Goal: Browse casually: Explore the website without a specific task or goal

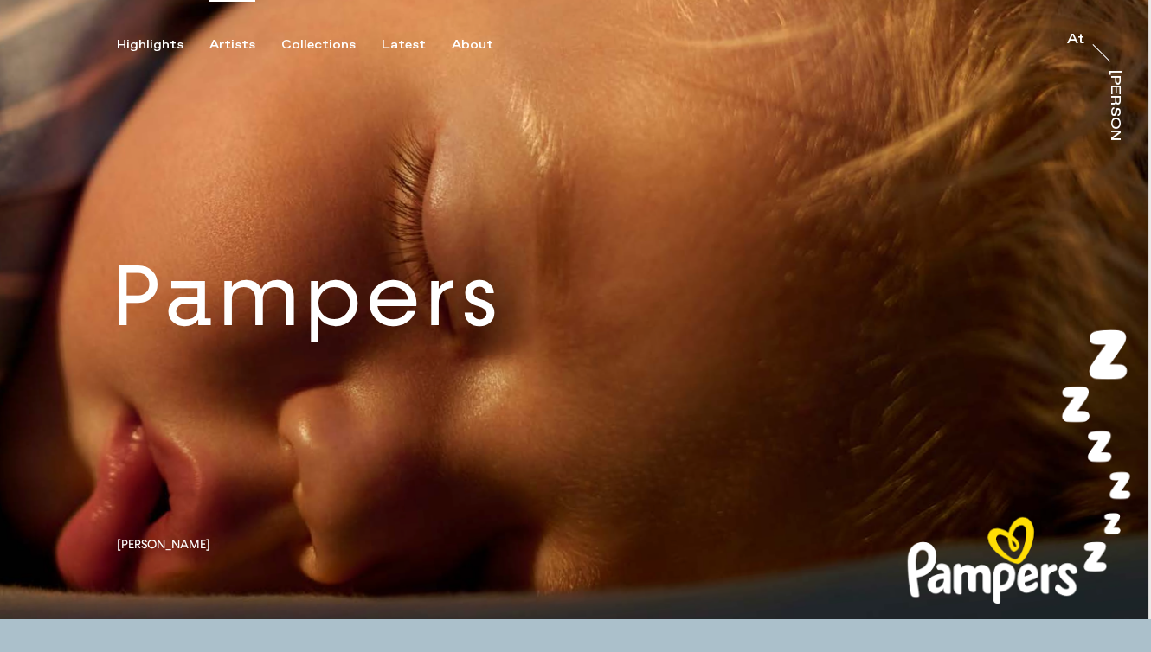
click at [234, 43] on div "Artists" at bounding box center [232, 45] width 46 height 16
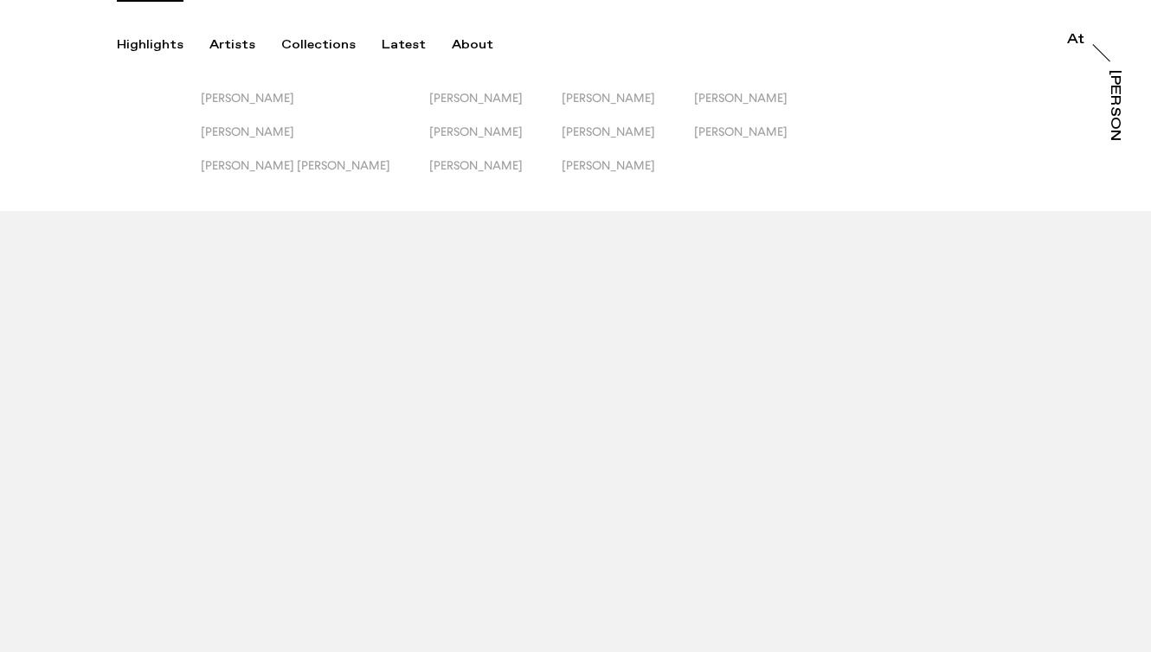
click at [143, 48] on div "Highlights" at bounding box center [150, 45] width 67 height 16
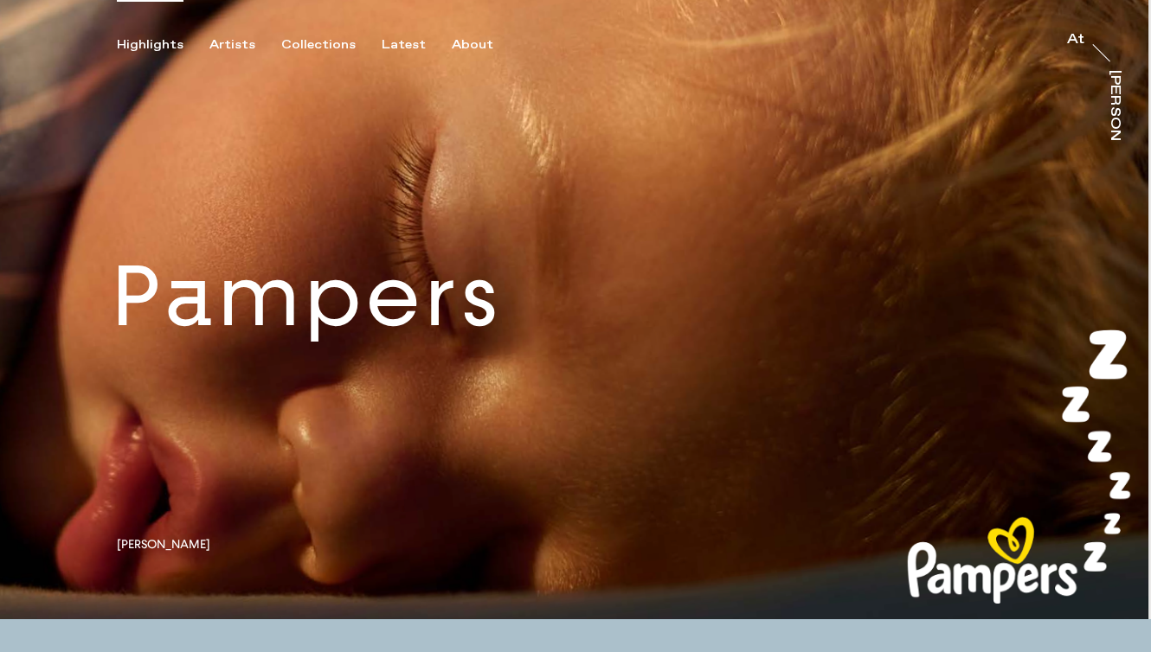
click at [263, 331] on link at bounding box center [575, 310] width 1151 height 620
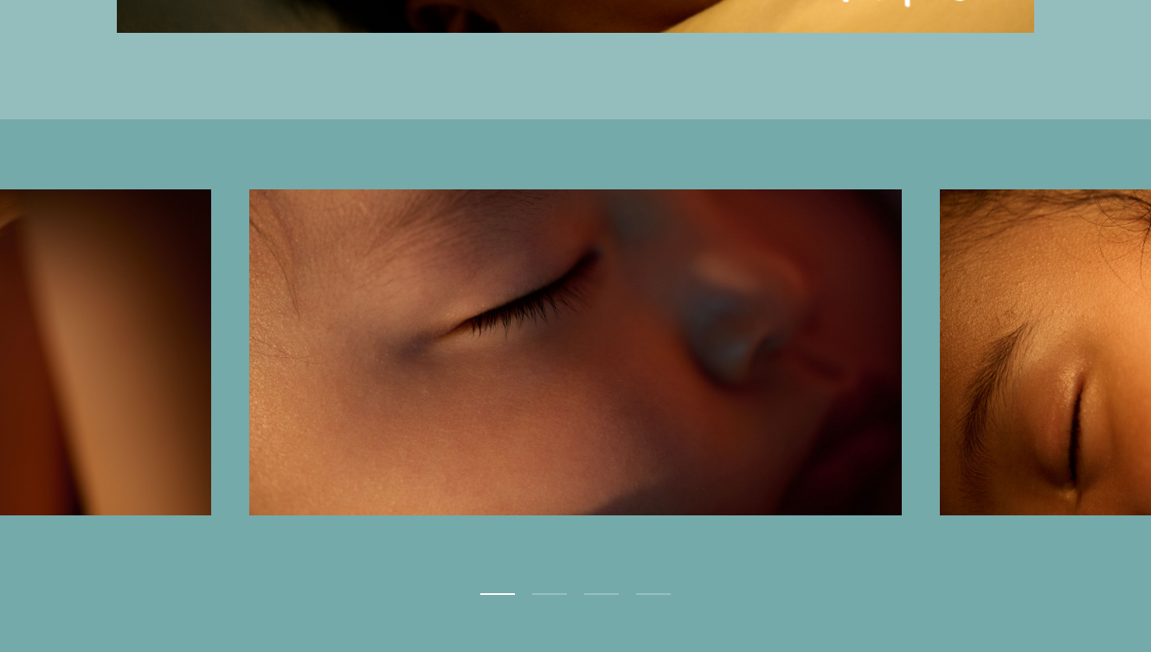
scroll to position [4052, 0]
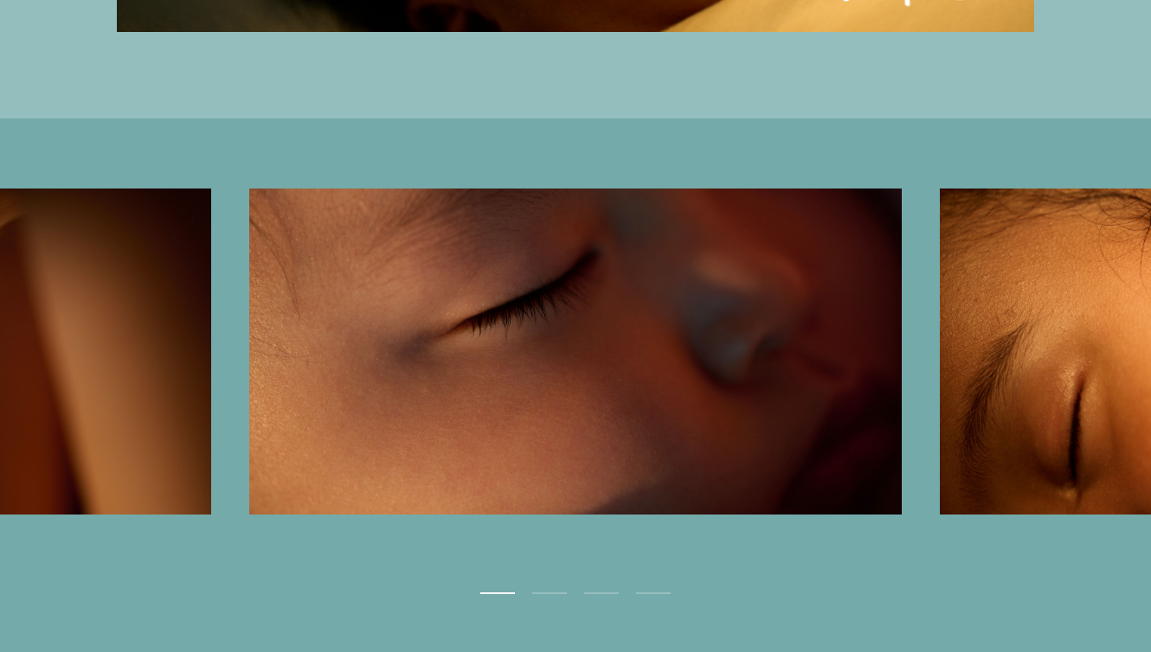
click at [978, 376] on button "Next" at bounding box center [862, 355] width 575 height 332
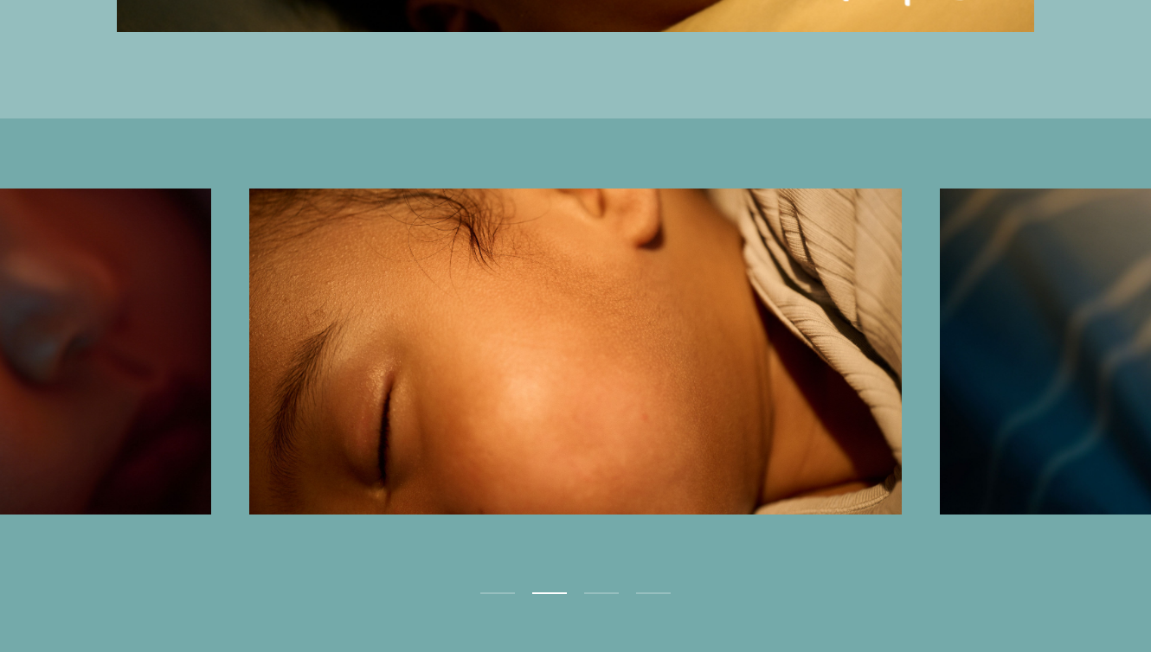
click at [978, 376] on button "Next" at bounding box center [862, 355] width 575 height 332
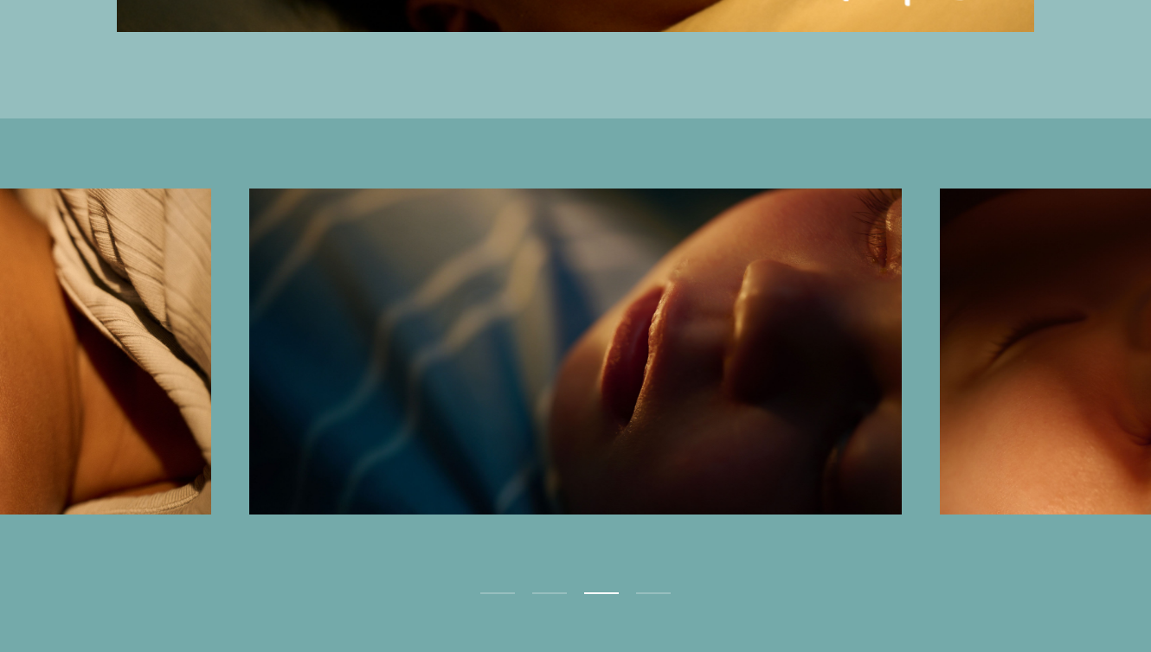
click at [978, 376] on button "Next" at bounding box center [862, 355] width 575 height 332
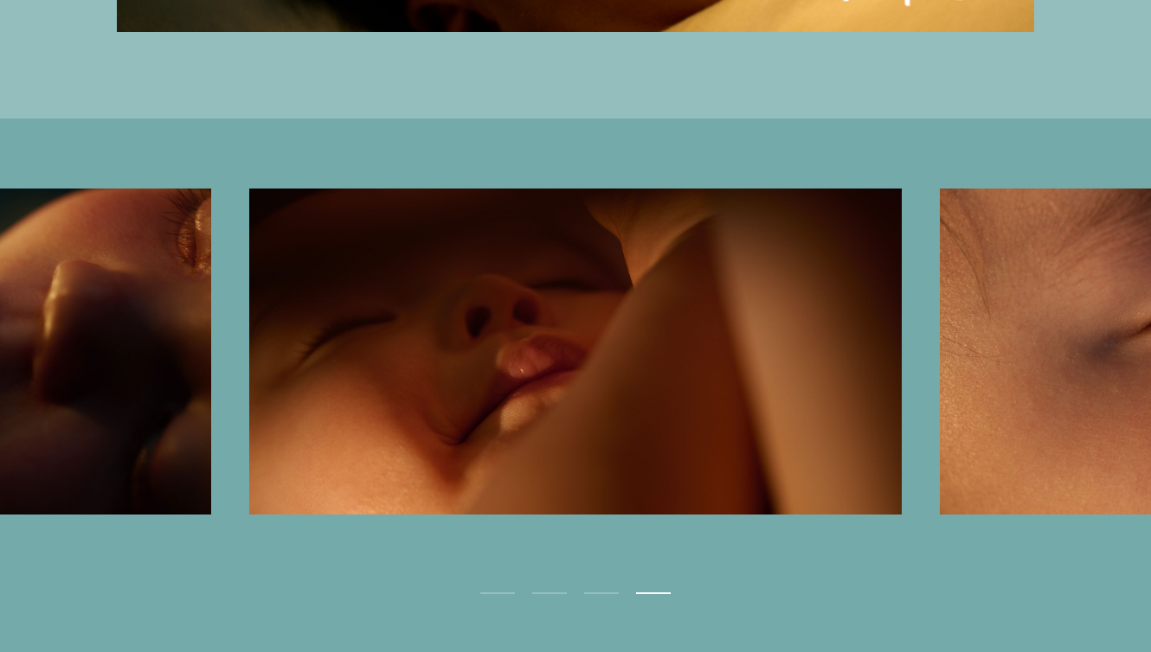
click at [978, 376] on button "Next" at bounding box center [862, 355] width 575 height 332
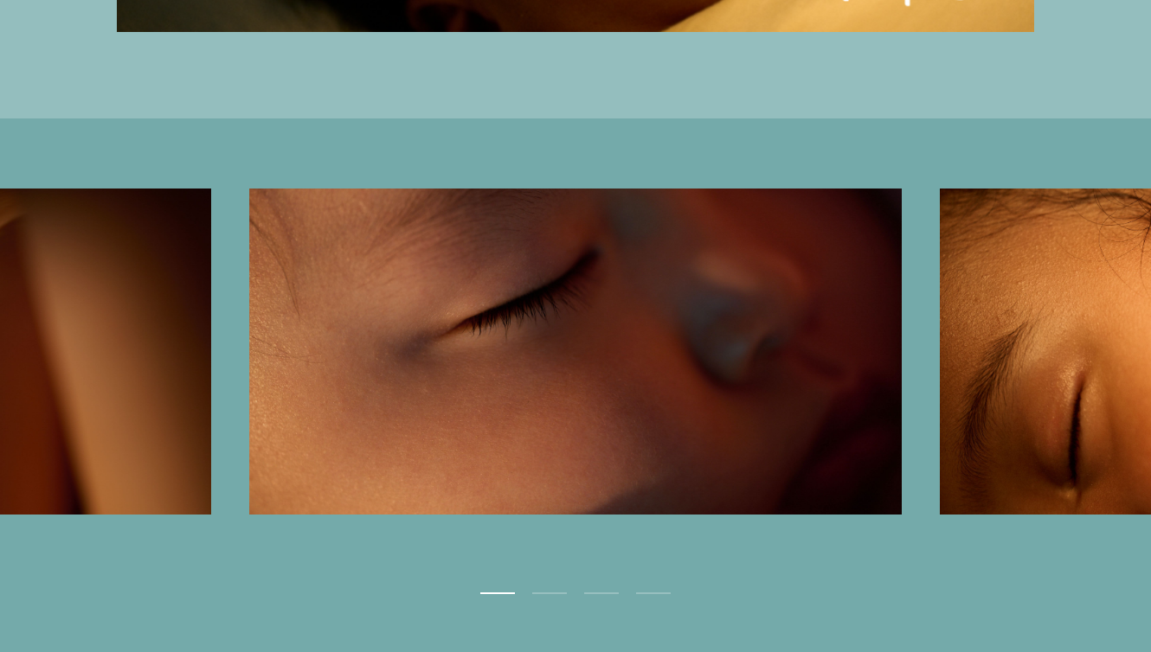
click at [978, 376] on button "Next" at bounding box center [862, 355] width 575 height 332
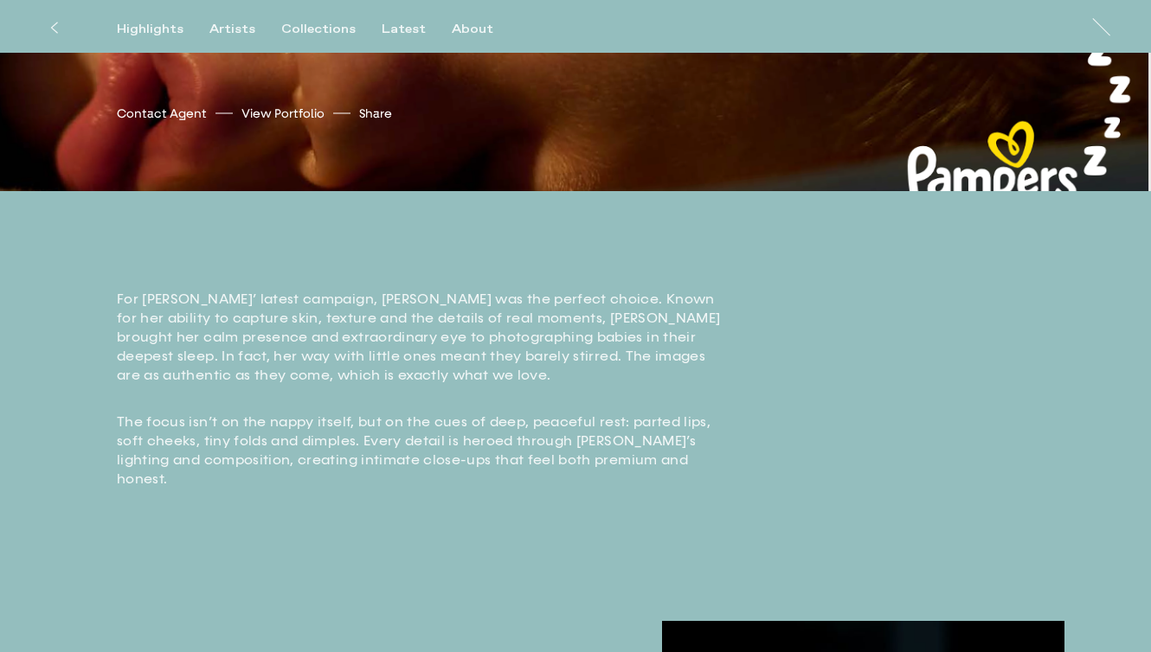
scroll to position [405, 0]
